Goal: Information Seeking & Learning: Understand process/instructions

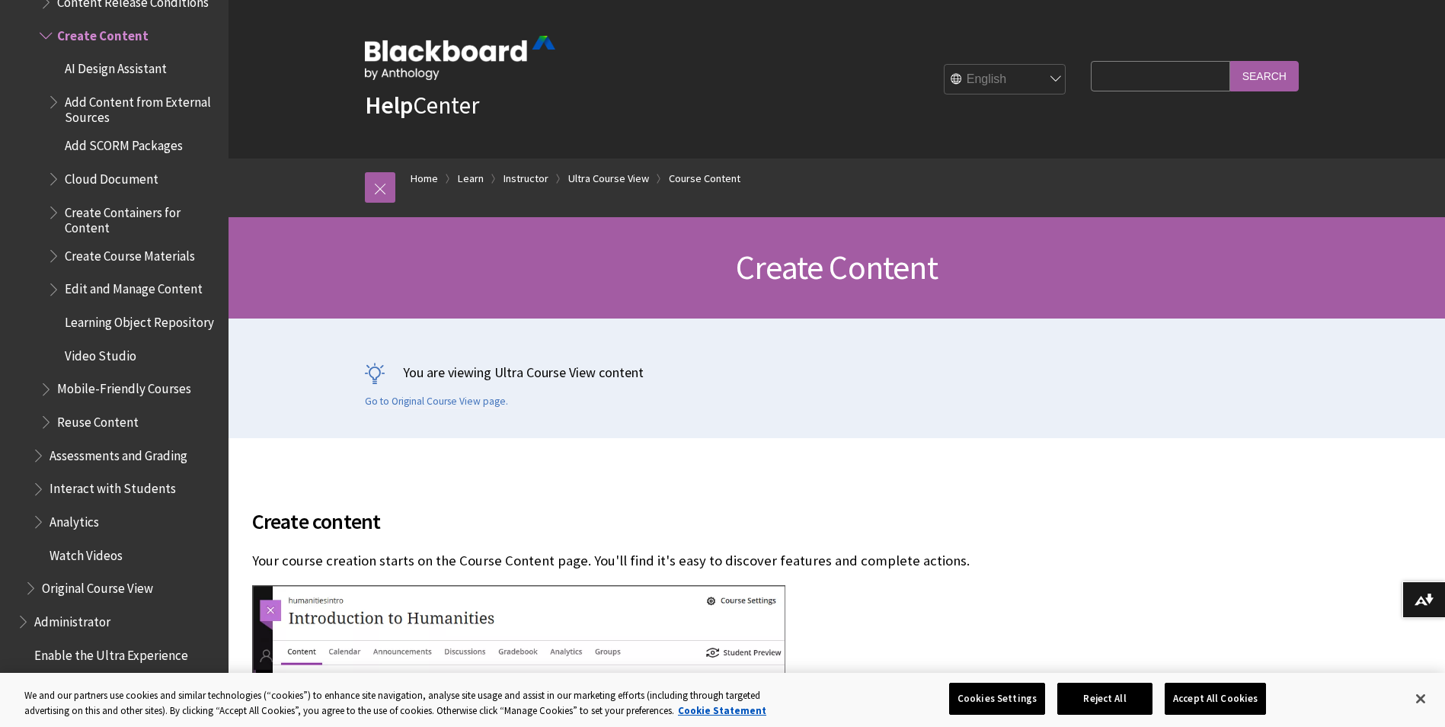
click at [1114, 72] on input "Search Query" at bounding box center [1160, 76] width 139 height 30
type input "quiz"
click at [1230, 61] on input "Search" at bounding box center [1264, 76] width 69 height 30
click at [1270, 76] on input "Search" at bounding box center [1264, 76] width 69 height 30
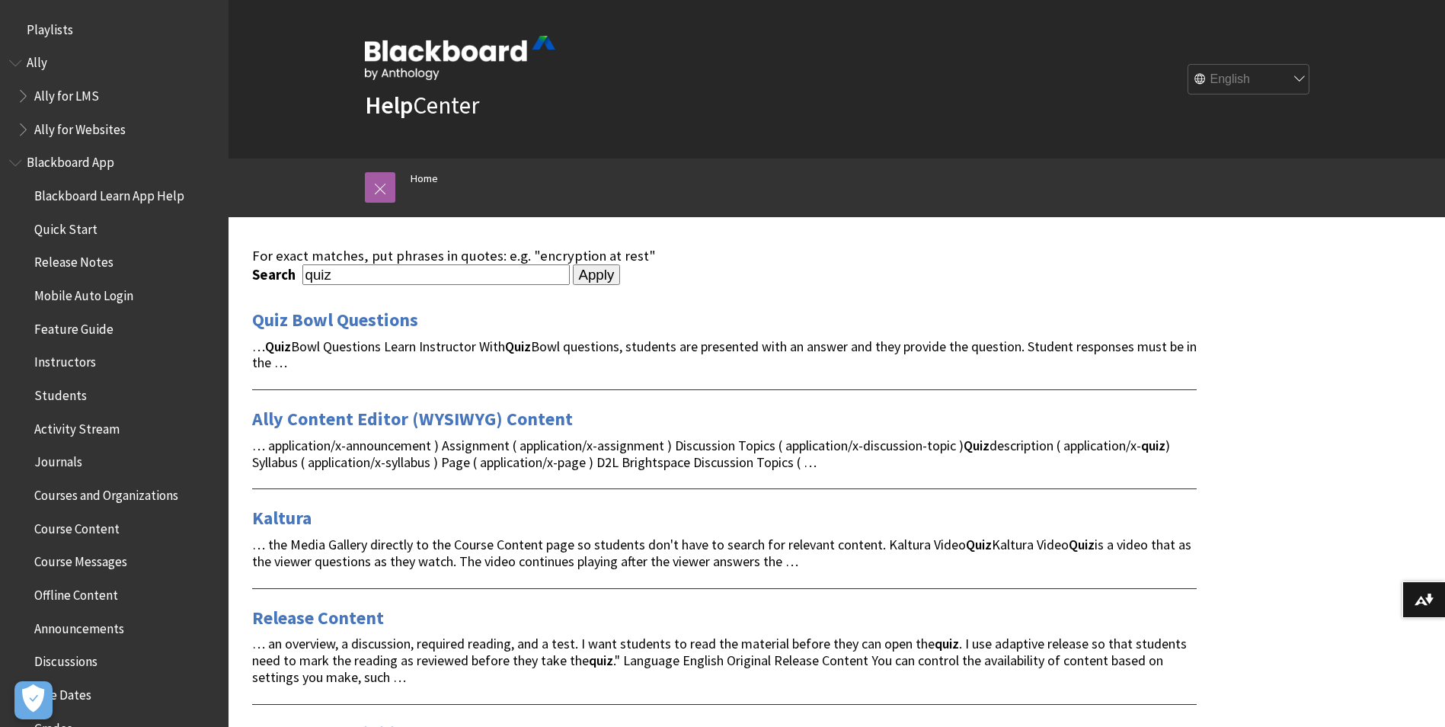
click at [308, 275] on input "quiz" at bounding box center [435, 274] width 267 height 21
type input "how to add a quiz"
click at [573, 264] on input "Apply" at bounding box center [597, 274] width 48 height 21
click at [577, 278] on input "Apply" at bounding box center [597, 274] width 48 height 21
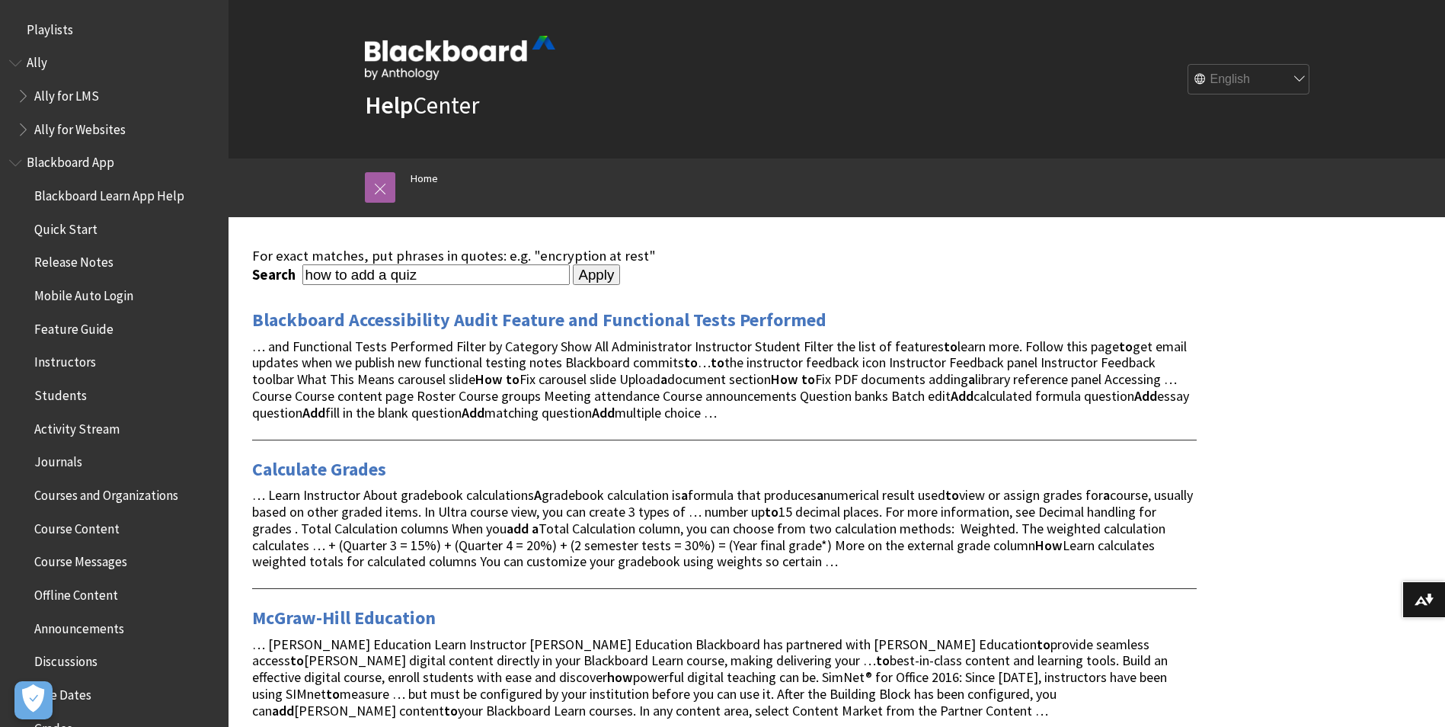
click at [426, 276] on input "how to add a quiz" at bounding box center [435, 274] width 267 height 21
type input "how to add a test"
click at [573, 264] on input "Apply" at bounding box center [597, 274] width 48 height 21
click at [605, 272] on form "Search how to add a test Apply" at bounding box center [724, 274] width 944 height 21
click at [598, 273] on input "Apply" at bounding box center [597, 274] width 48 height 21
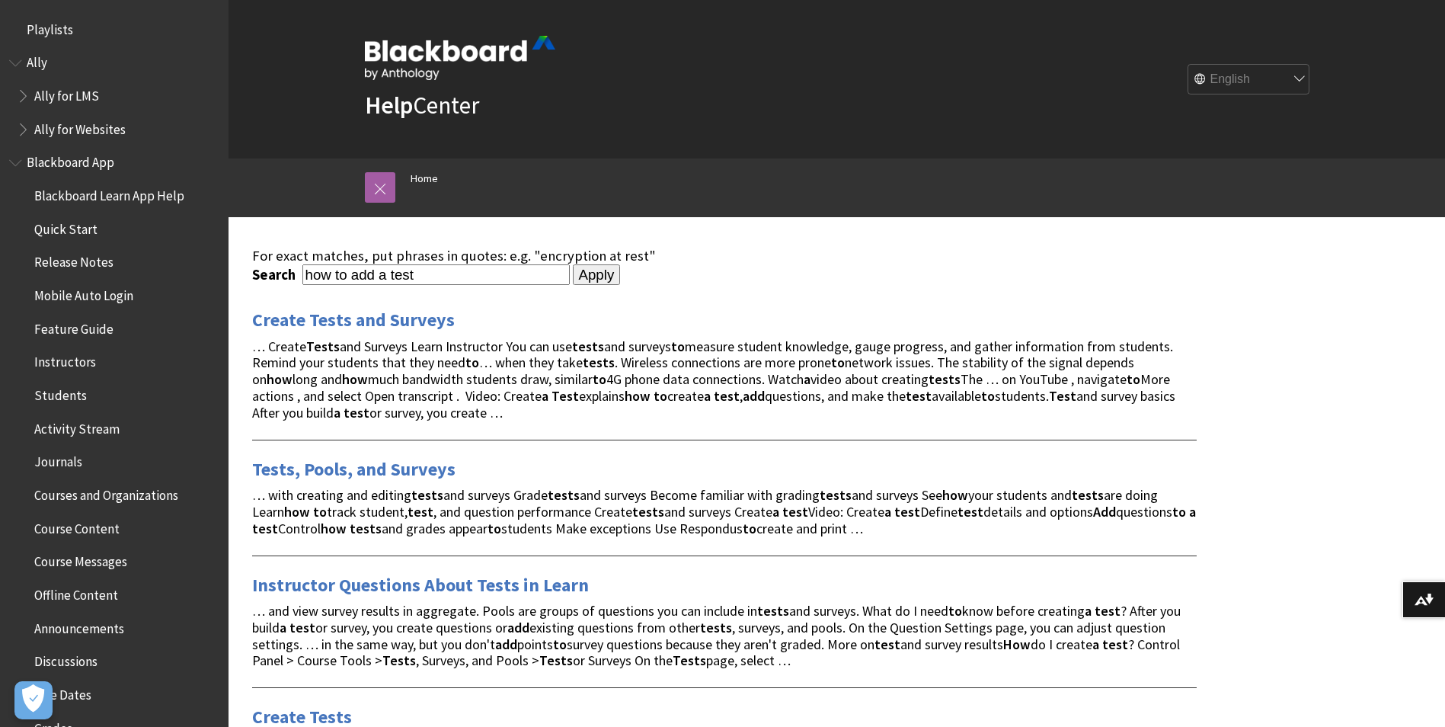
click at [374, 316] on link "Create Tests and Surveys" at bounding box center [353, 320] width 203 height 24
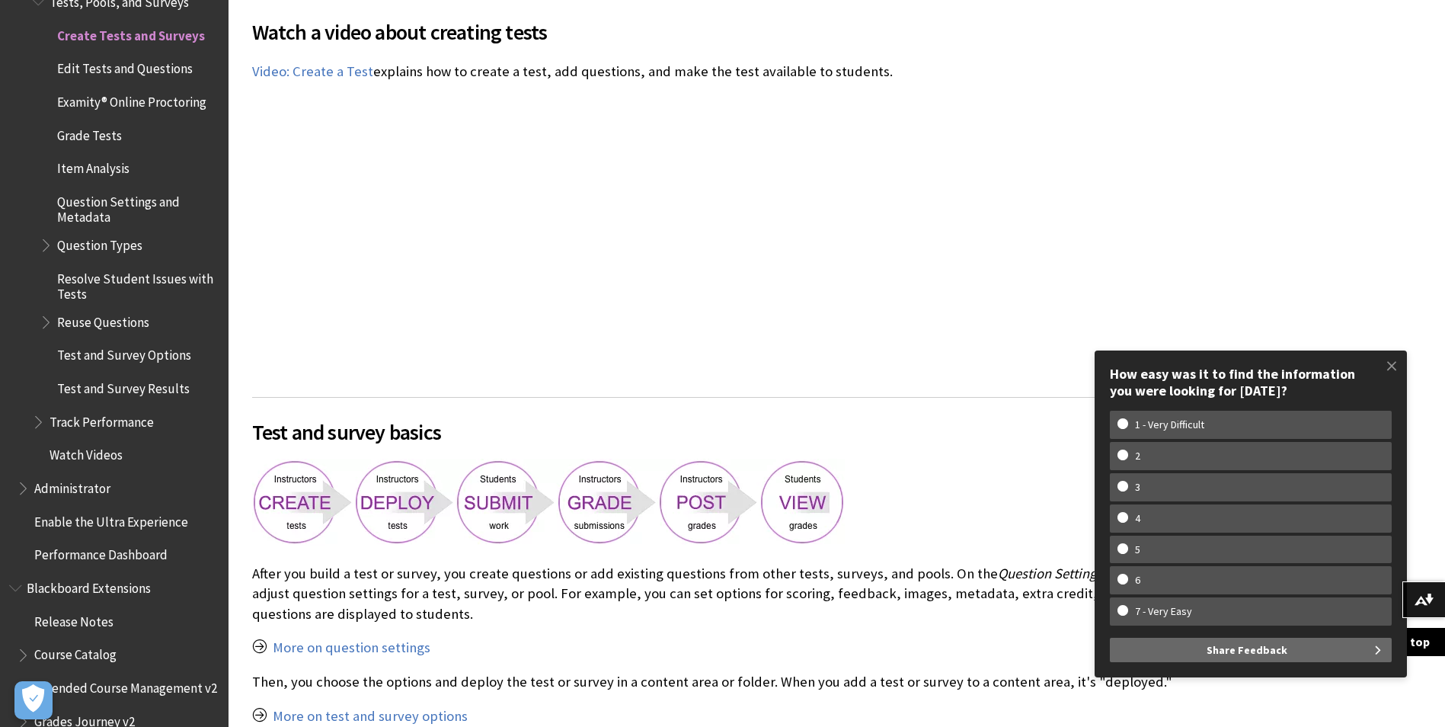
scroll to position [685, 0]
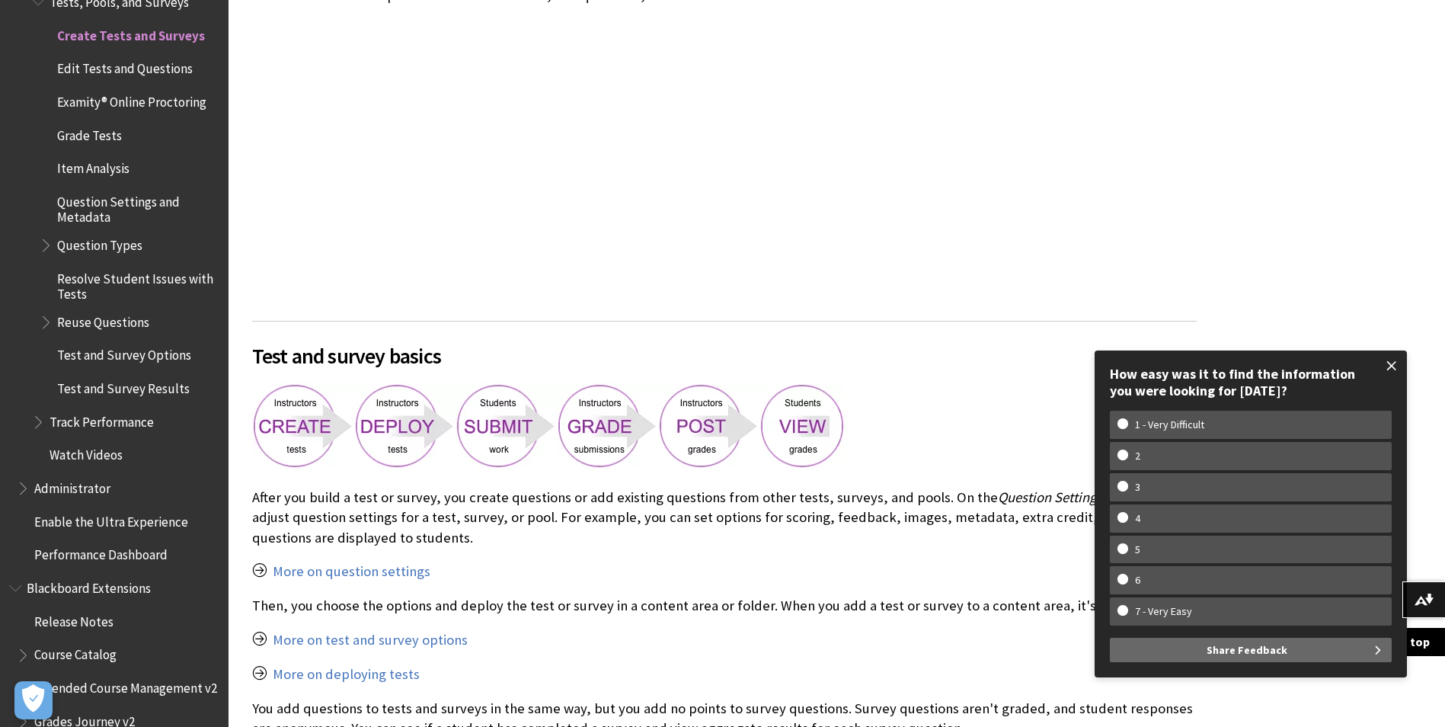
click at [1391, 365] on span at bounding box center [1391, 366] width 32 height 32
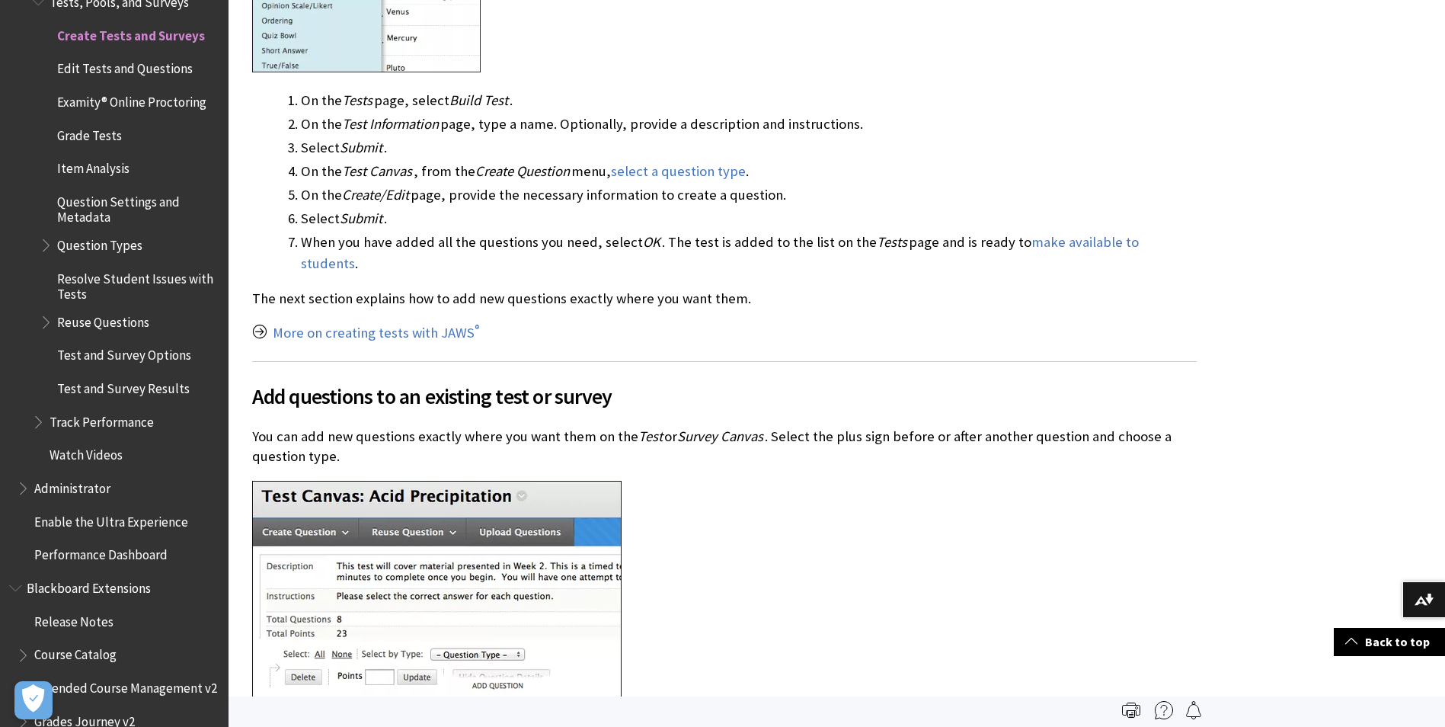
scroll to position [1668, 0]
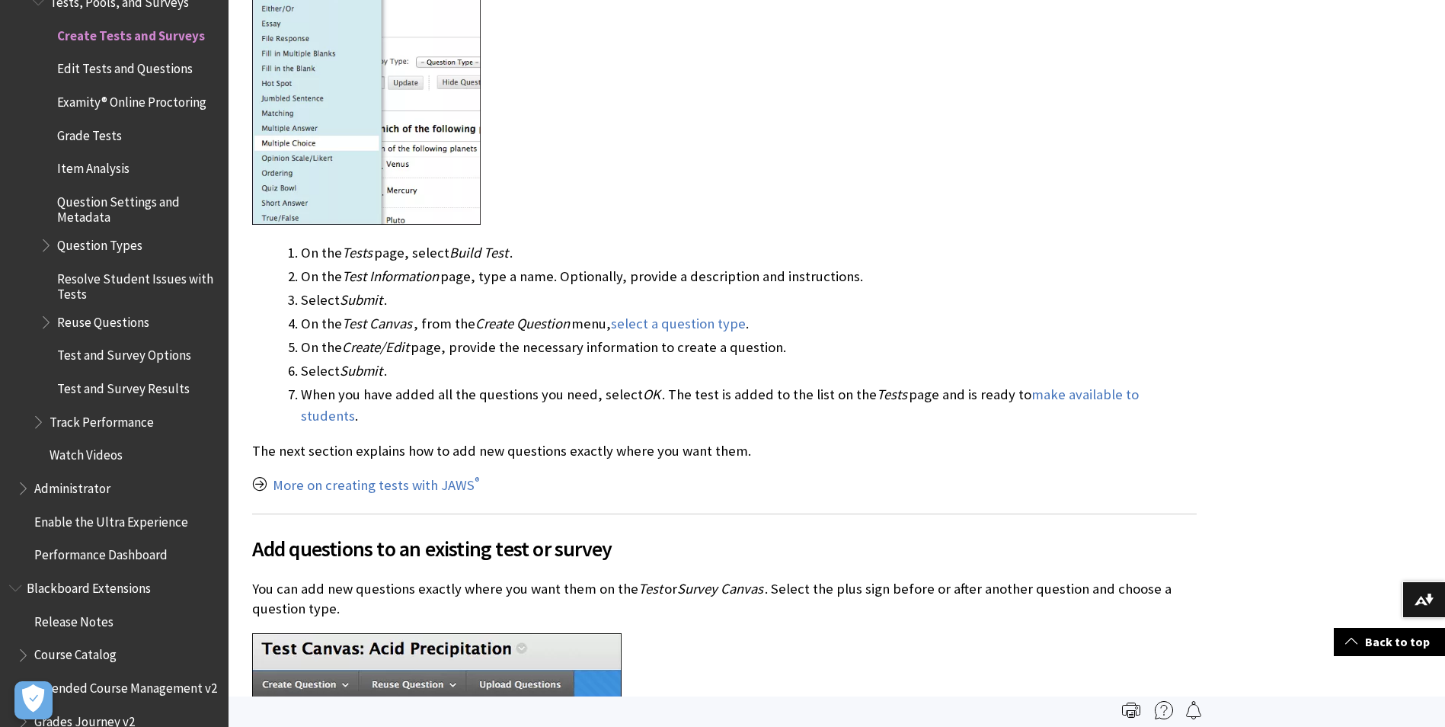
click at [158, 359] on span "Test and Survey Options" at bounding box center [124, 353] width 134 height 21
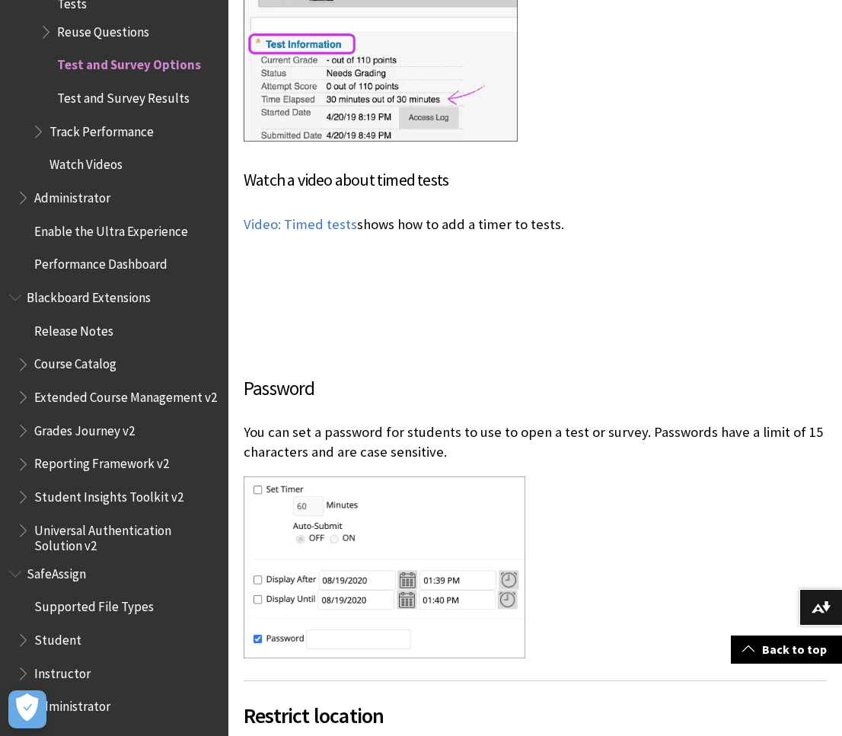
scroll to position [3732, 0]
